Goal: Task Accomplishment & Management: Manage account settings

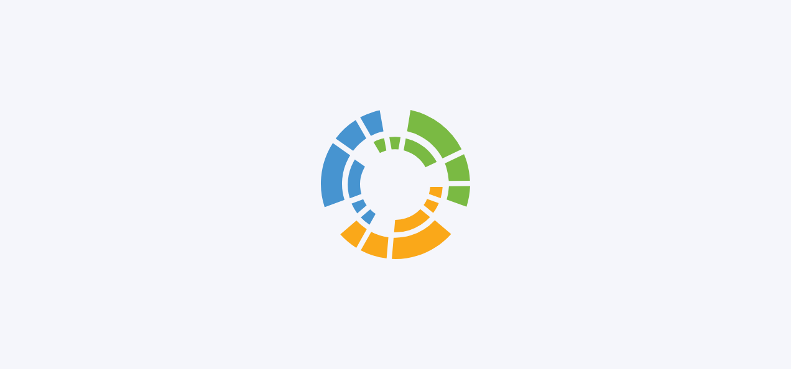
click at [284, 188] on div at bounding box center [395, 184] width 791 height 369
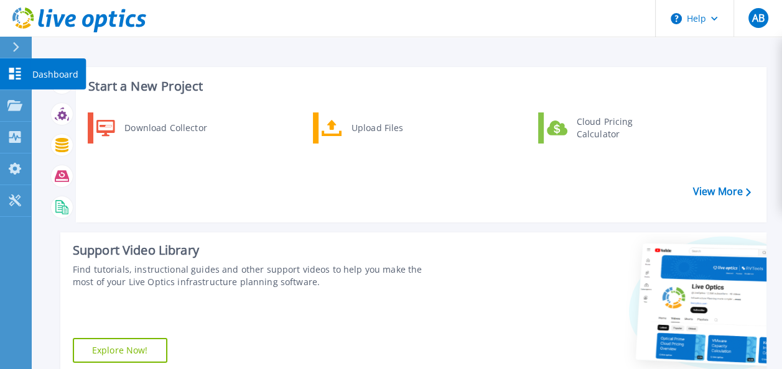
click at [17, 82] on link "Dashboard Dashboard" at bounding box center [15, 74] width 31 height 32
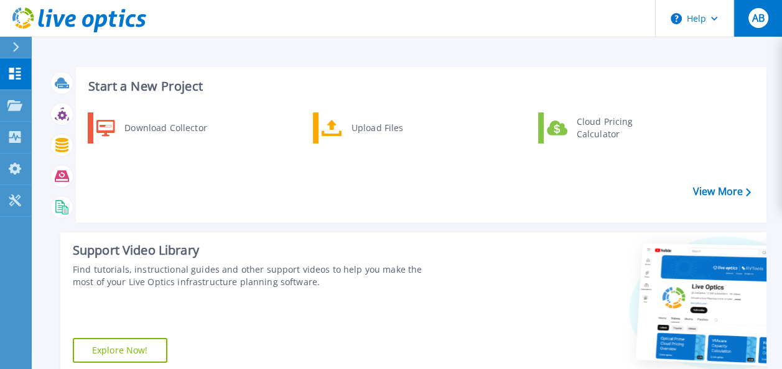
click at [757, 23] on span "AB" at bounding box center [757, 18] width 12 height 10
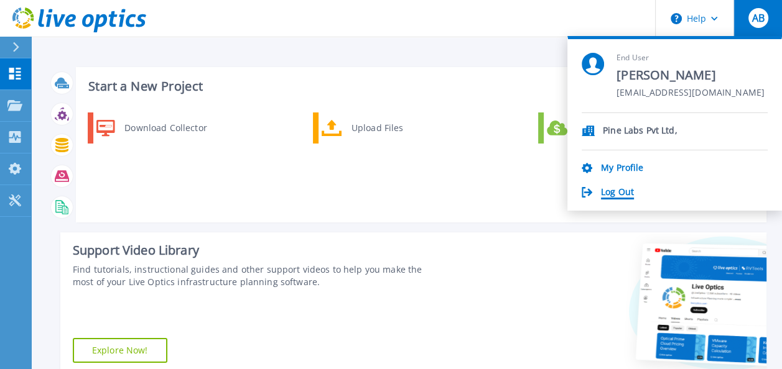
click at [607, 193] on link "Log Out" at bounding box center [617, 193] width 33 height 12
